Goal: Task Accomplishment & Management: Complete application form

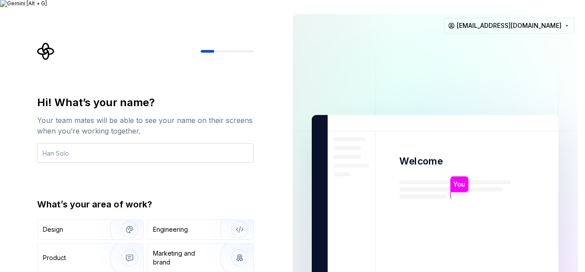
click at [165, 143] on input "text" at bounding box center [145, 152] width 217 height 19
click at [142, 143] on input "text" at bounding box center [145, 152] width 217 height 19
type input "m"
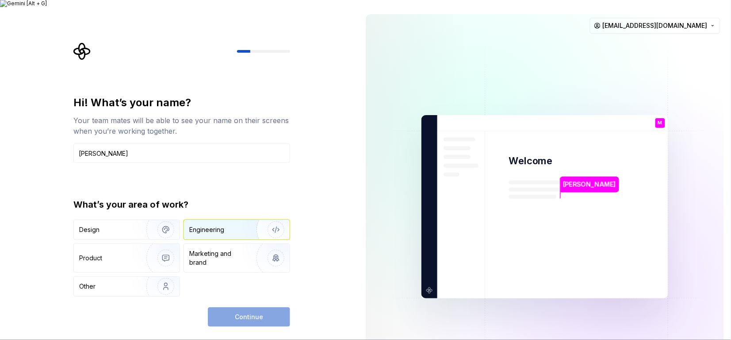
type input "[PERSON_NAME]"
click at [216, 226] on div "Engineering" at bounding box center [206, 229] width 35 height 9
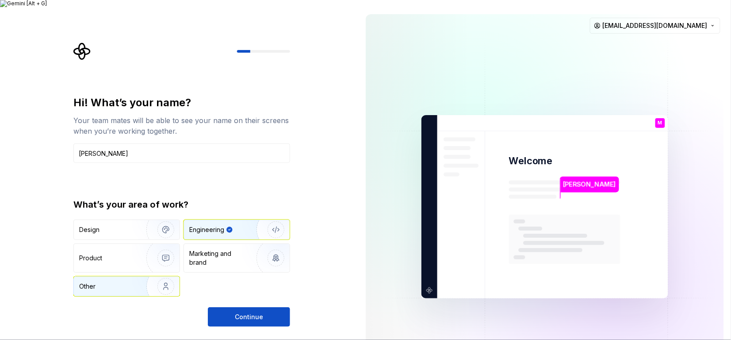
click at [158, 272] on img "button" at bounding box center [160, 286] width 57 height 59
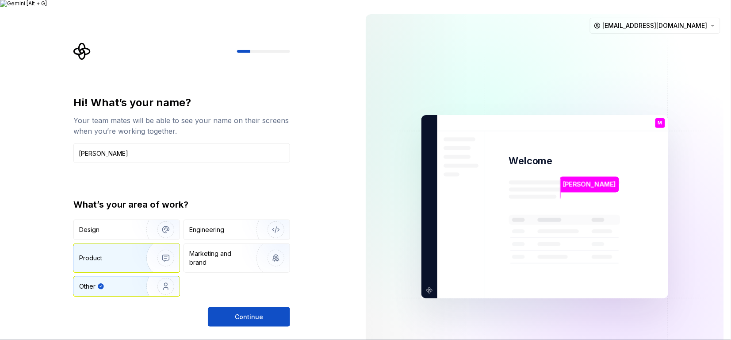
click at [109, 263] on div "Product" at bounding box center [127, 258] width 106 height 28
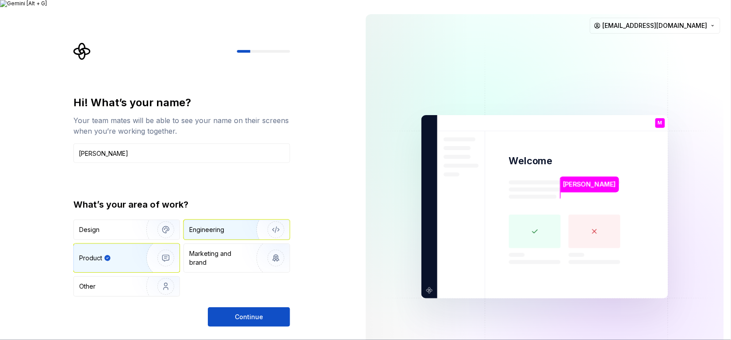
click at [209, 225] on div "Engineering" at bounding box center [206, 229] width 35 height 9
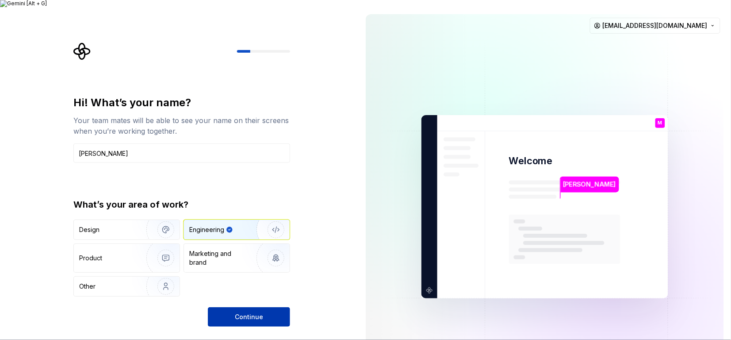
click at [245, 272] on span "Continue" at bounding box center [249, 316] width 28 height 9
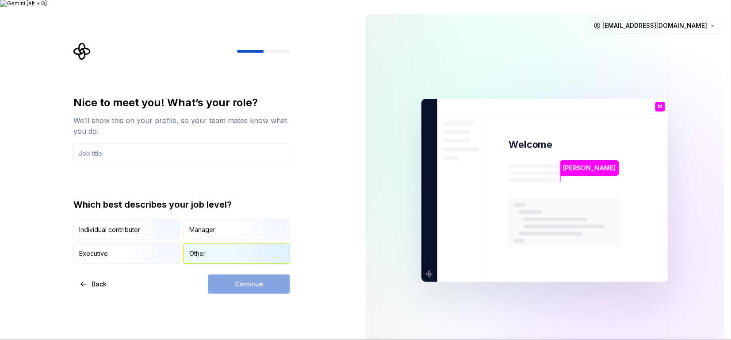
click at [200, 249] on div "Other" at bounding box center [197, 253] width 16 height 9
click at [140, 219] on img "button" at bounding box center [158, 240] width 57 height 59
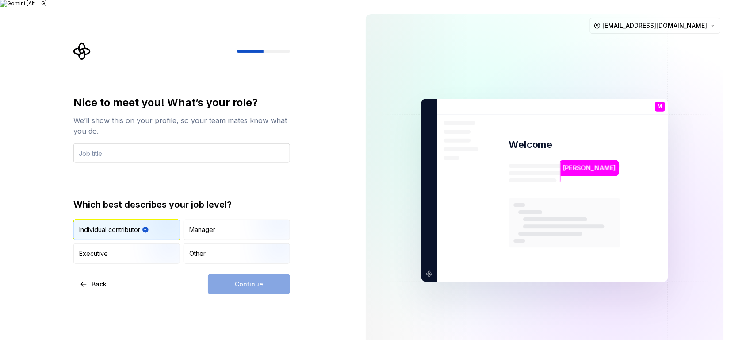
click at [133, 149] on input "text" at bounding box center [181, 152] width 217 height 19
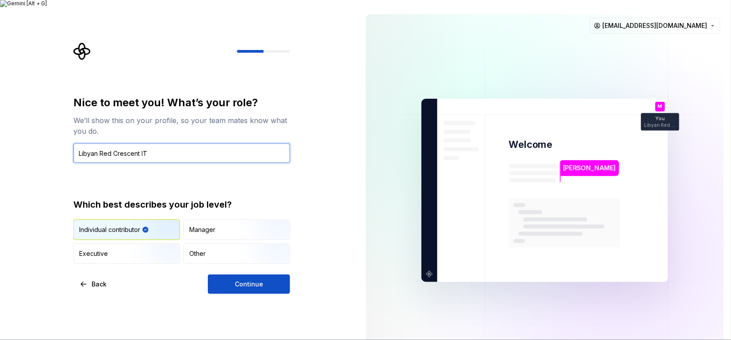
click at [160, 145] on input "Libyan Red Crescent IT" at bounding box center [181, 152] width 217 height 19
type input "Libyan Red Crescent IT Department Manager"
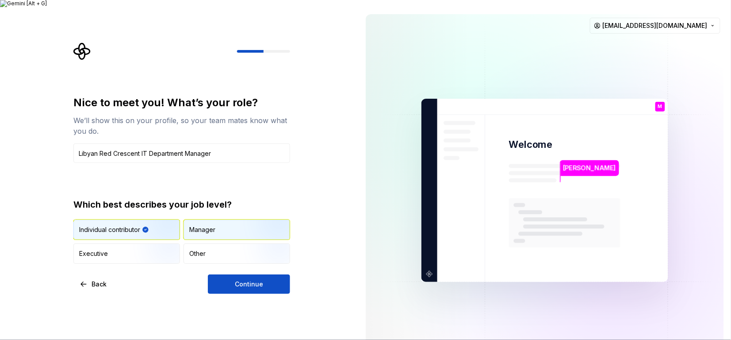
click at [222, 221] on div "Manager" at bounding box center [237, 229] width 106 height 19
click at [169, 146] on input "Libyan Red Crescent IT Department Manager" at bounding box center [181, 152] width 217 height 19
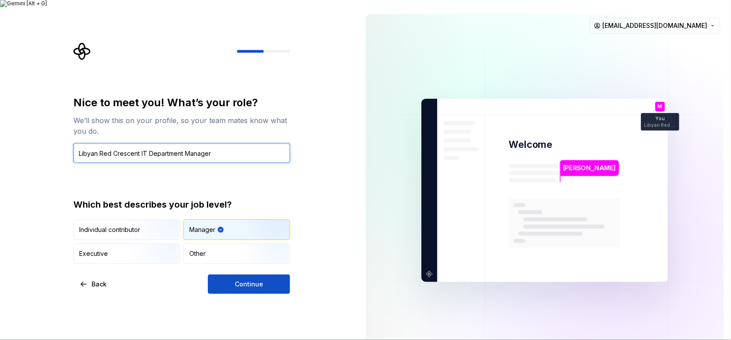
click at [169, 146] on input "Libyan Red Crescent IT Department Manager" at bounding box center [181, 152] width 217 height 19
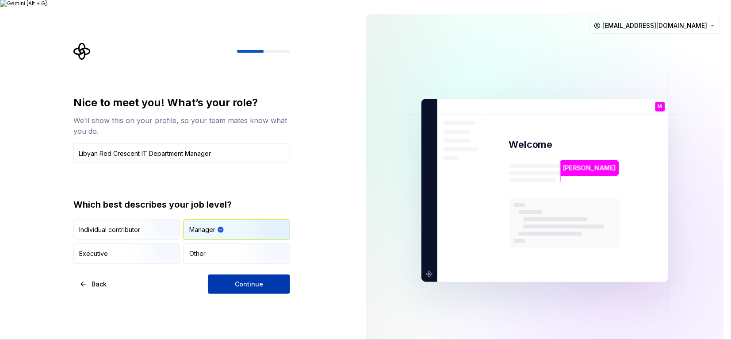
click at [281, 272] on button "Continue" at bounding box center [249, 283] width 82 height 19
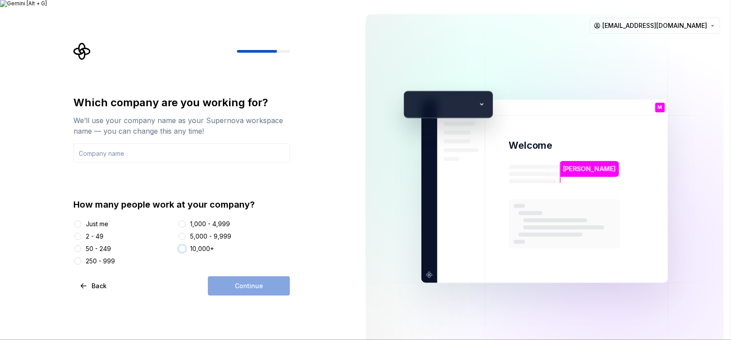
click at [182, 245] on button "10,000+" at bounding box center [182, 248] width 7 height 7
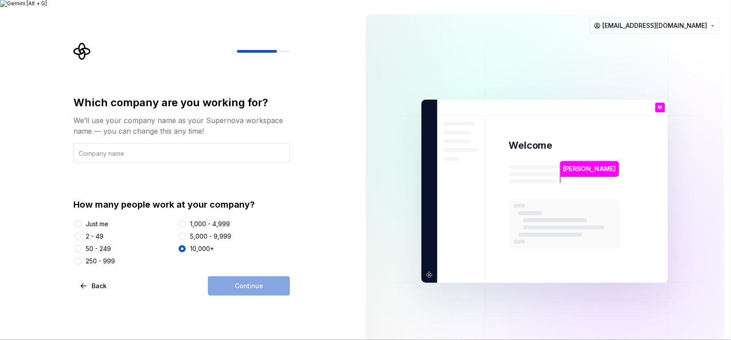
click at [149, 143] on input "text" at bounding box center [181, 152] width 217 height 19
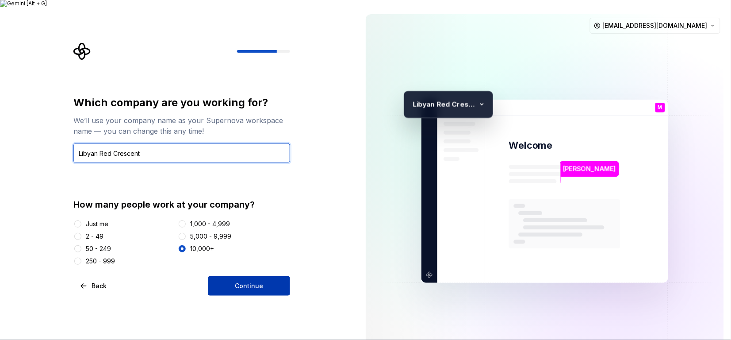
type input "Libyan Red Crescent"
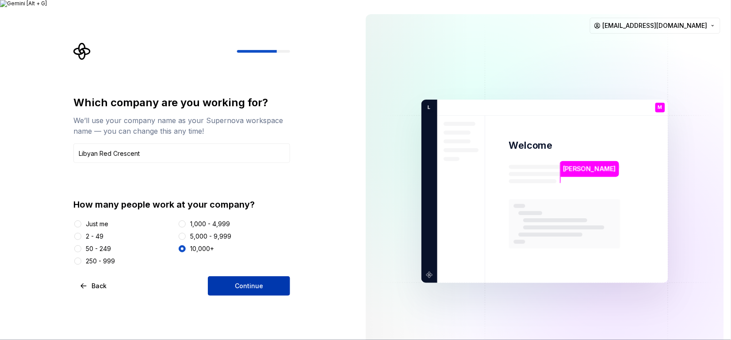
click at [265, 272] on button "Continue" at bounding box center [249, 285] width 82 height 19
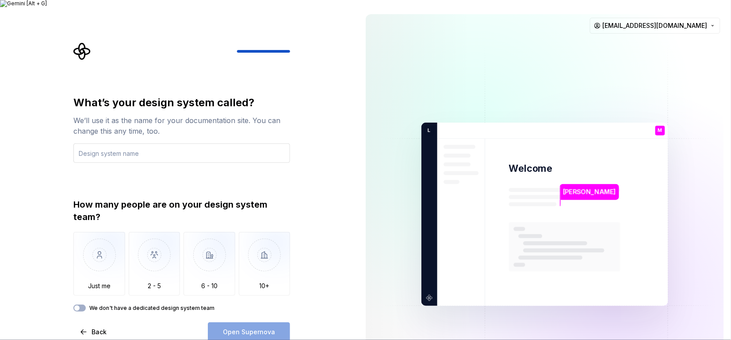
click at [177, 150] on input "text" at bounding box center [181, 152] width 217 height 19
type input "IT Team"
click at [155, 264] on img "button" at bounding box center [155, 261] width 52 height 59
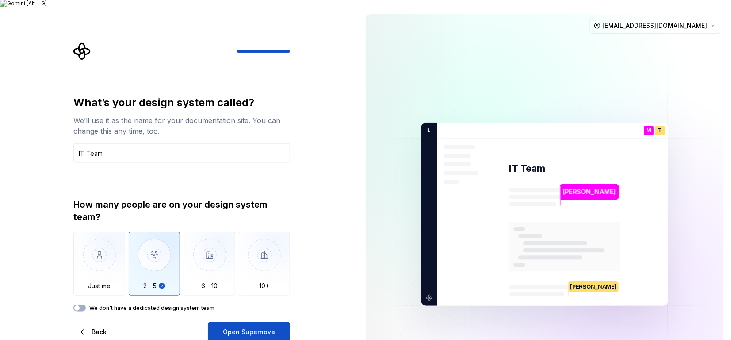
click at [105, 272] on label "We don't have a dedicated design system team" at bounding box center [151, 307] width 125 height 7
click at [86, 272] on button "We don't have a dedicated design system team" at bounding box center [79, 307] width 12 height 7
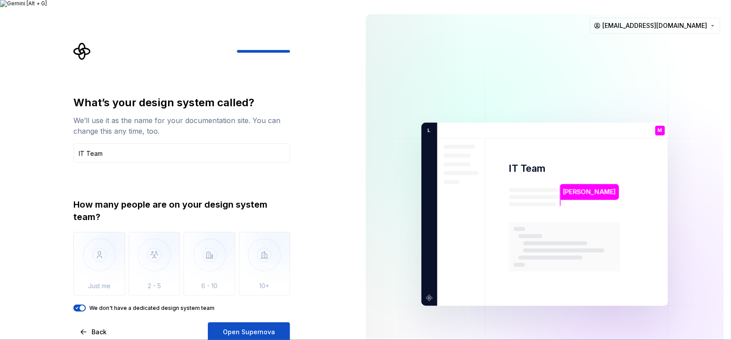
click at [96, 272] on label "We don't have a dedicated design system team" at bounding box center [151, 307] width 125 height 7
click at [86, 272] on button "We don't have a dedicated design system team" at bounding box center [79, 307] width 12 height 7
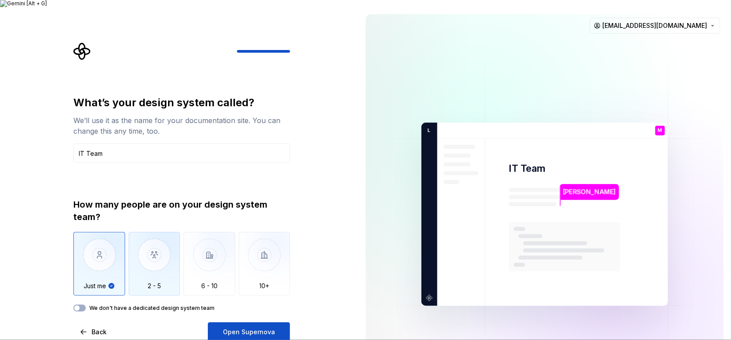
click at [155, 265] on img "button" at bounding box center [155, 261] width 52 height 59
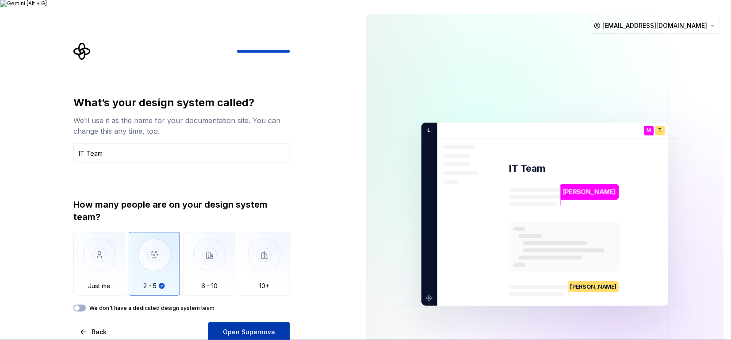
click at [226, 272] on span "Open Supernova" at bounding box center [249, 331] width 52 height 9
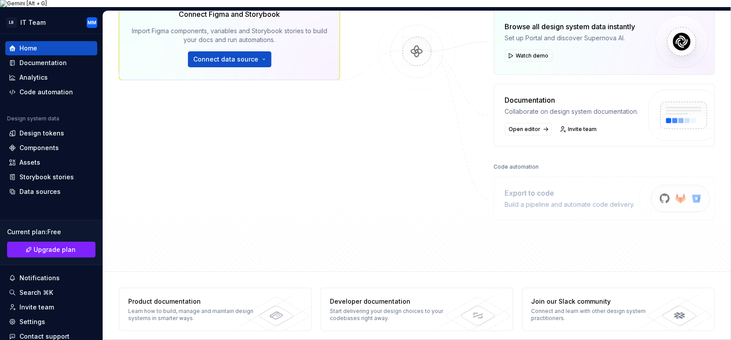
scroll to position [140, 0]
click at [45, 129] on div "Design tokens" at bounding box center [41, 133] width 45 height 9
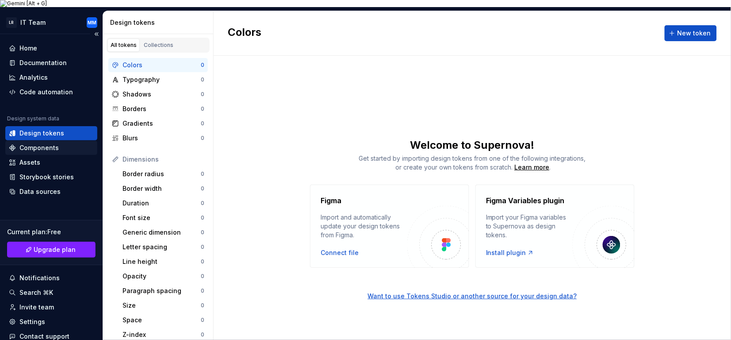
click at [36, 143] on div "Components" at bounding box center [38, 147] width 39 height 9
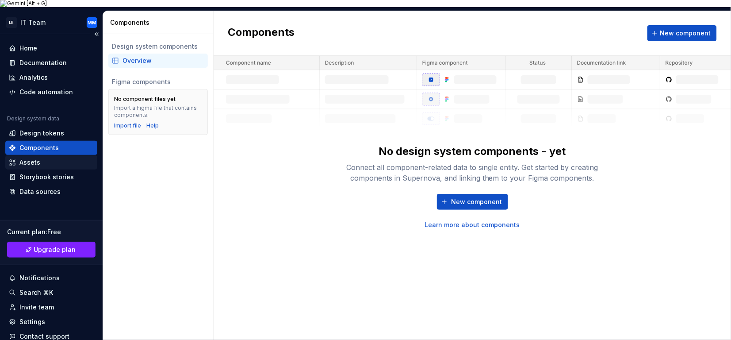
click at [42, 158] on div "Assets" at bounding box center [51, 162] width 85 height 9
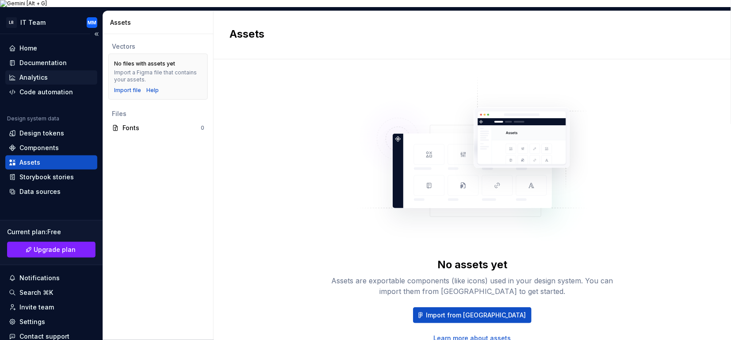
click at [44, 73] on div "Analytics" at bounding box center [33, 77] width 28 height 9
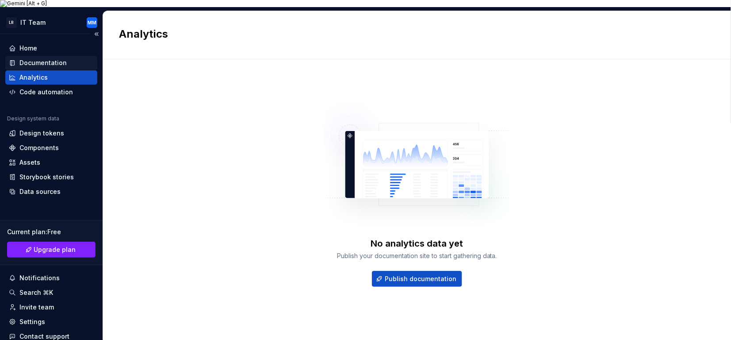
click at [48, 58] on div "Documentation" at bounding box center [42, 62] width 47 height 9
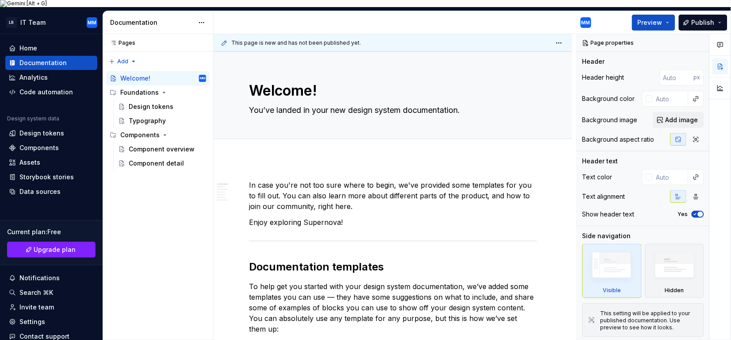
type textarea "*"
